Goal: Find specific page/section: Find specific page/section

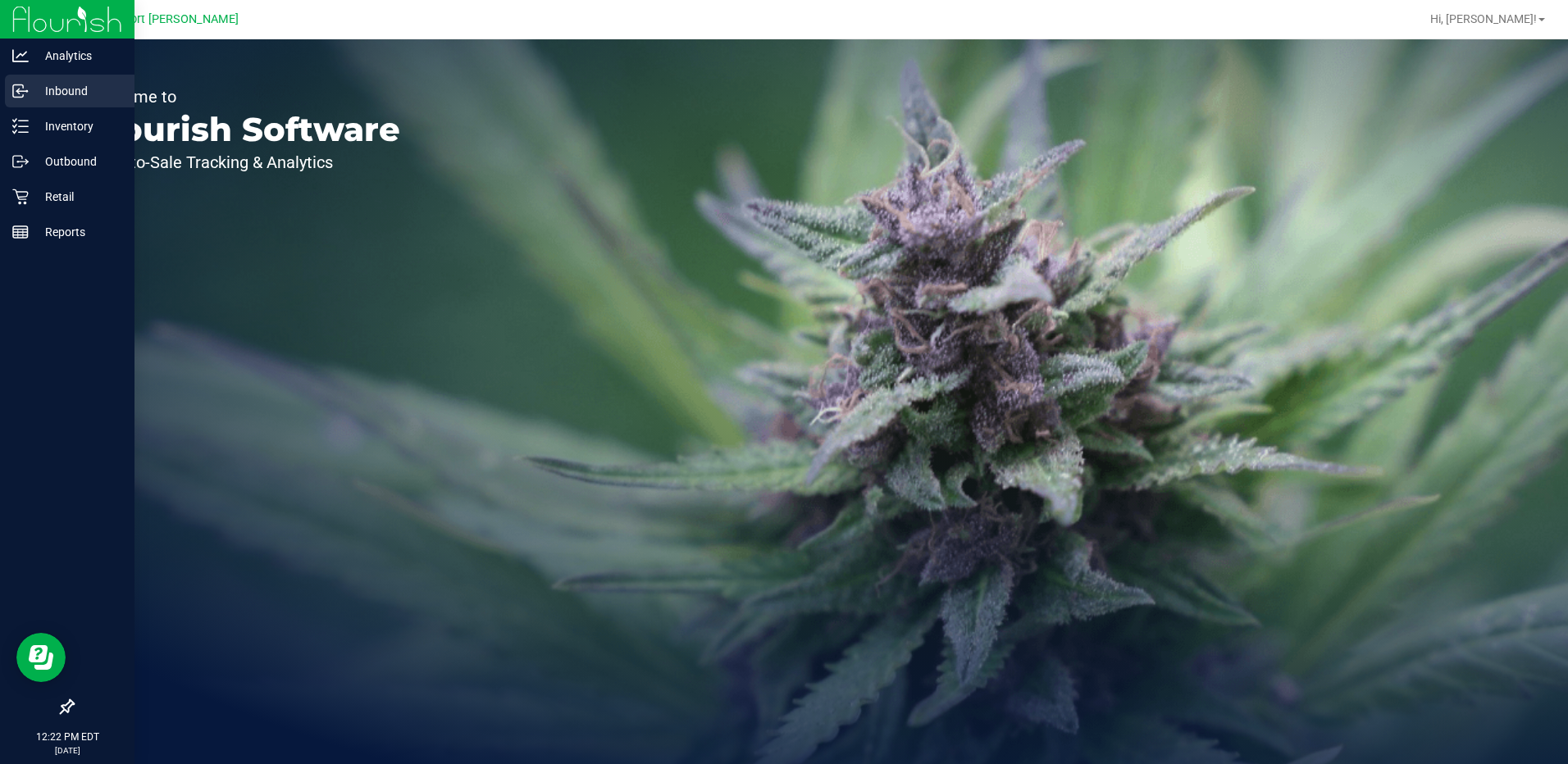
click at [68, 91] on p "Inbound" at bounding box center [78, 90] width 99 height 20
